Goal: Information Seeking & Learning: Learn about a topic

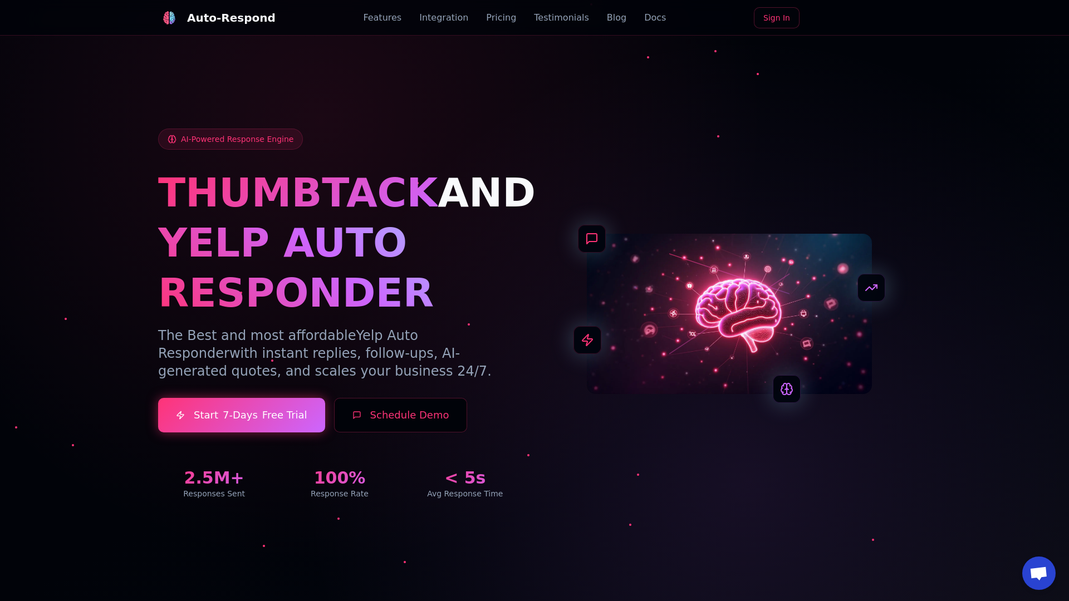
click at [607, 18] on link "Blog" at bounding box center [616, 17] width 19 height 13
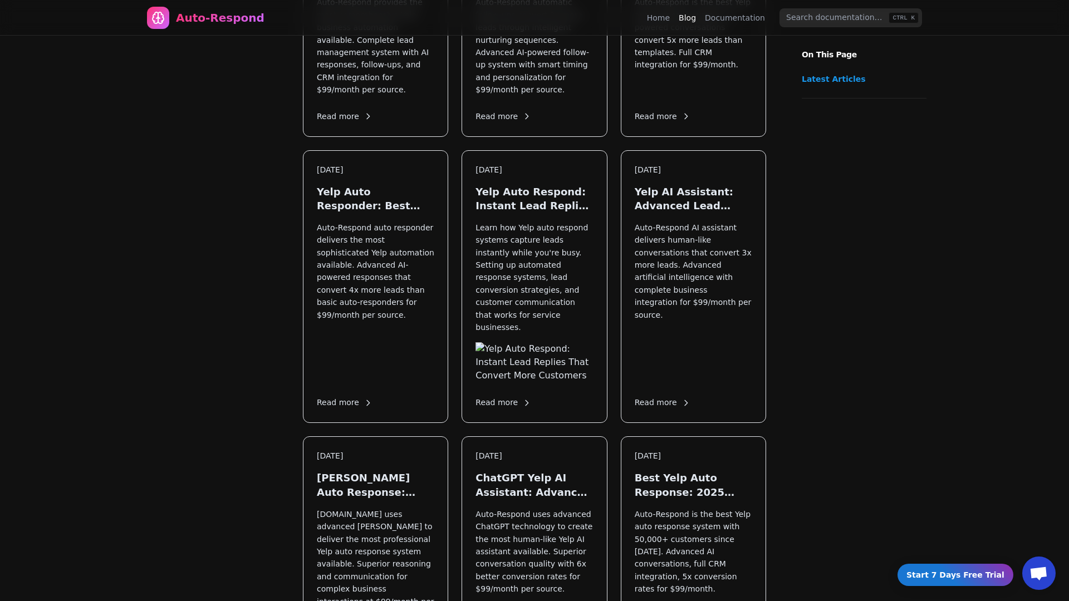
scroll to position [1345, 0]
